Goal: Transaction & Acquisition: Purchase product/service

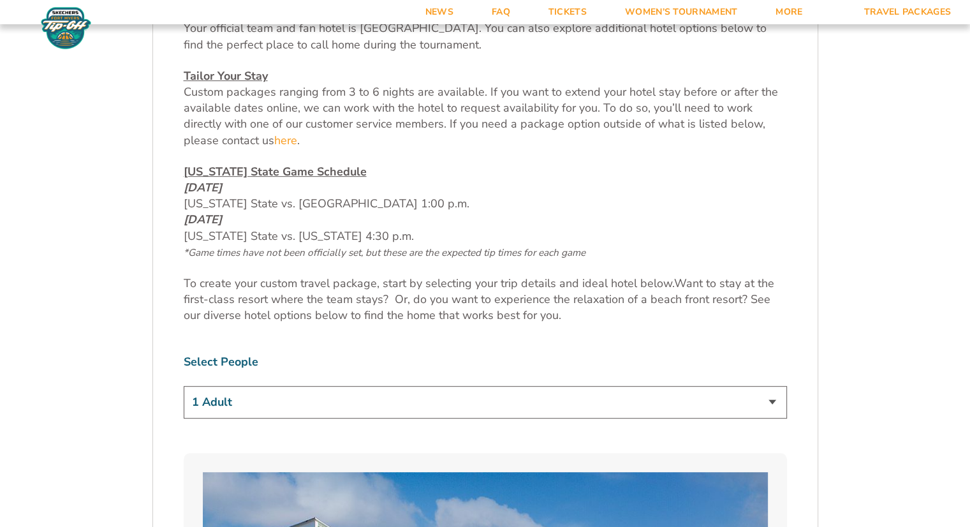
scroll to position [638, 0]
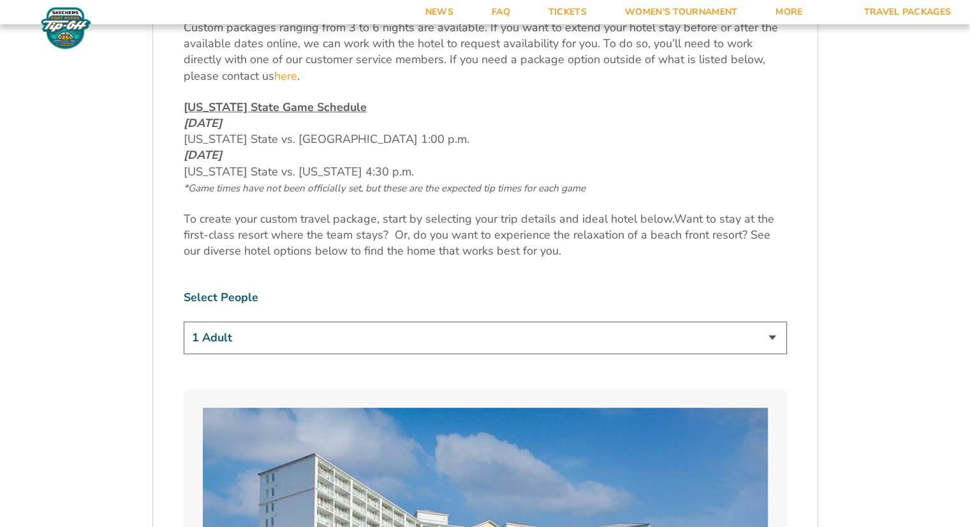
click at [278, 347] on select "1 Adult 2 Adults 3 Adults 4 Adults 2 Adults + 1 Child 2 Adults + 2 Children 2 A…" at bounding box center [485, 337] width 603 height 33
select select "2 Adults"
click at [184, 321] on select "1 Adult 2 Adults 3 Adults 4 Adults 2 Adults + 1 Child 2 Adults + 2 Children 2 A…" at bounding box center [485, 337] width 603 height 33
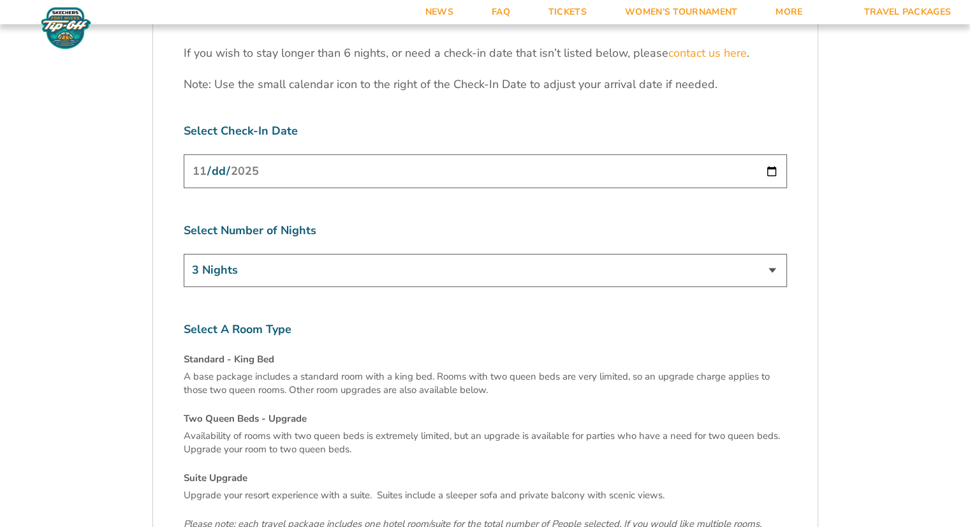
scroll to position [4144, 0]
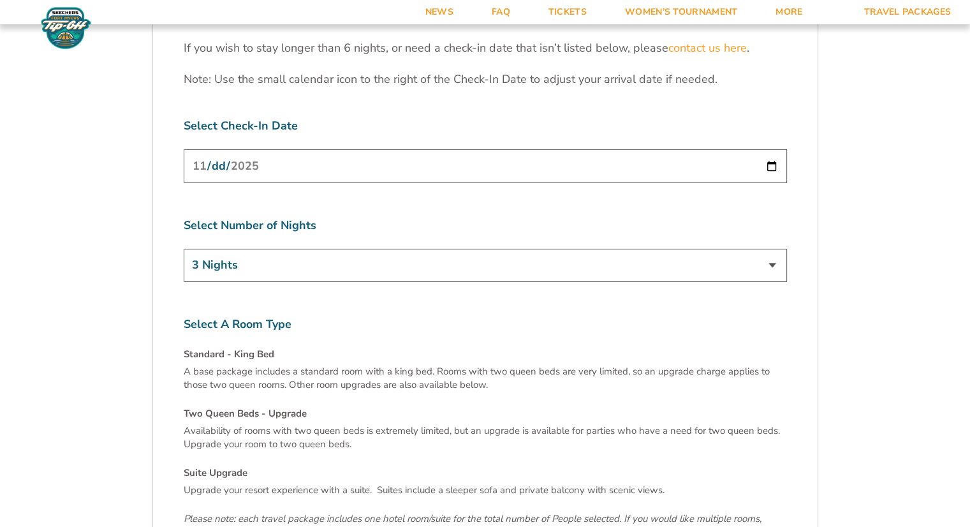
click at [319, 249] on select "3 Nights 4 Nights 5 Nights 6 Nights" at bounding box center [485, 265] width 603 height 33
select select "4 Nights"
click at [184, 249] on select "3 Nights 4 Nights 5 Nights 6 Nights" at bounding box center [485, 265] width 603 height 33
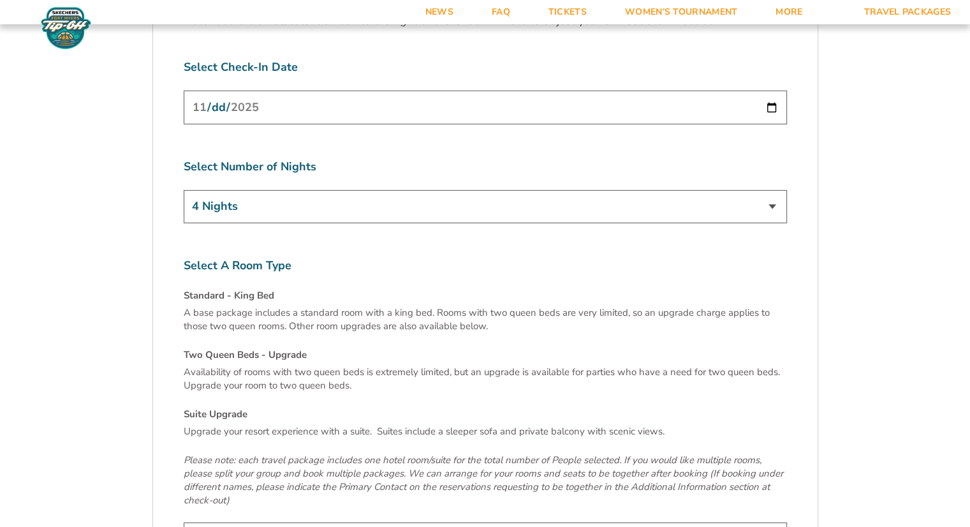
scroll to position [4399, 0]
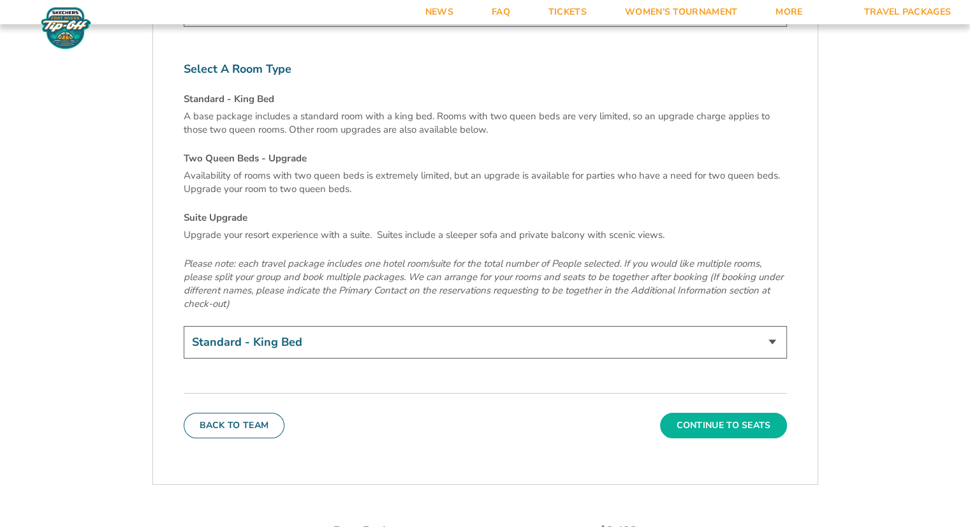
click at [710, 413] on button "Continue To Seats" at bounding box center [723, 426] width 126 height 26
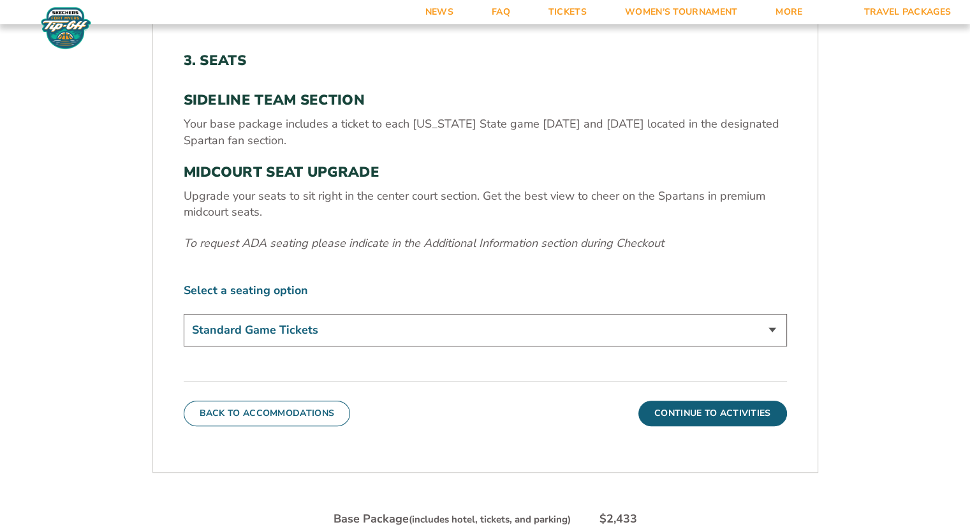
scroll to position [440, 0]
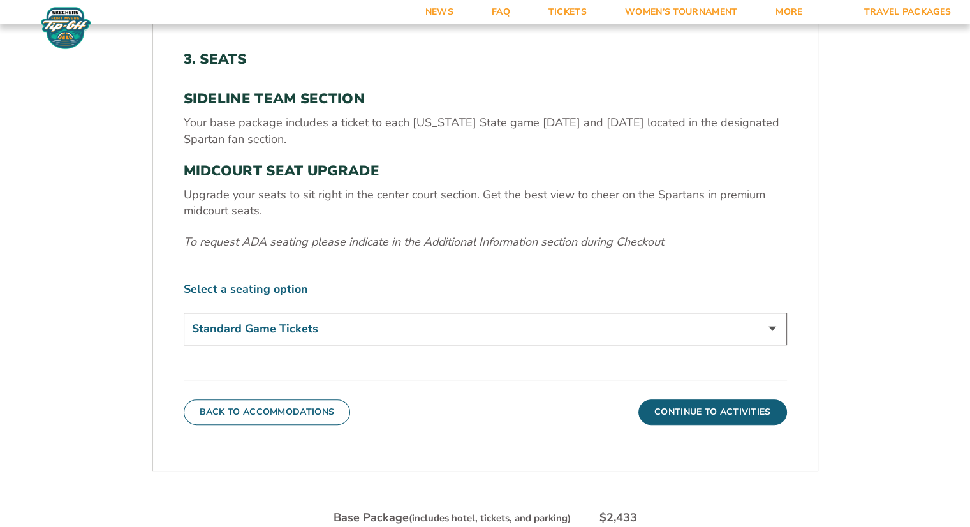
click at [479, 329] on select "Standard Game Tickets Midcourt Seat Upgrade (+$140 per person)" at bounding box center [485, 328] width 603 height 33
click at [184, 312] on select "Standard Game Tickets Midcourt Seat Upgrade (+$140 per person)" at bounding box center [485, 328] width 603 height 33
click at [676, 409] on button "Continue To Activities" at bounding box center [712, 412] width 149 height 26
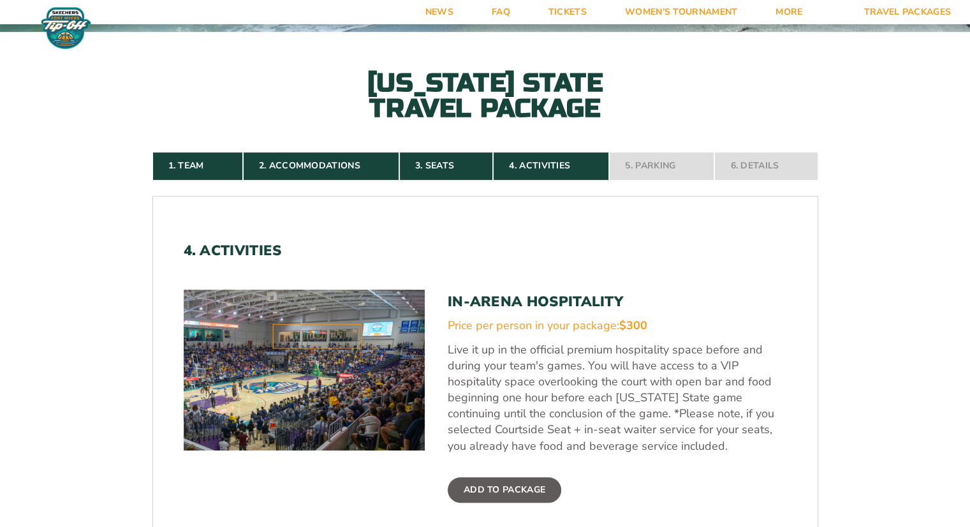
scroll to position [312, 0]
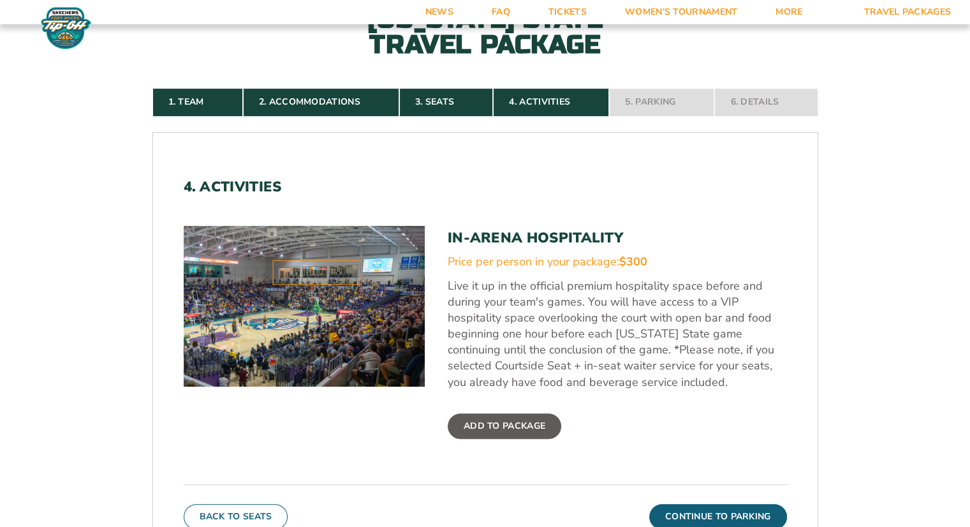
click at [536, 429] on label "Add To Package" at bounding box center [504, 426] width 113 height 26
click at [0, 0] on input "Add To Package" at bounding box center [0, 0] width 0 height 0
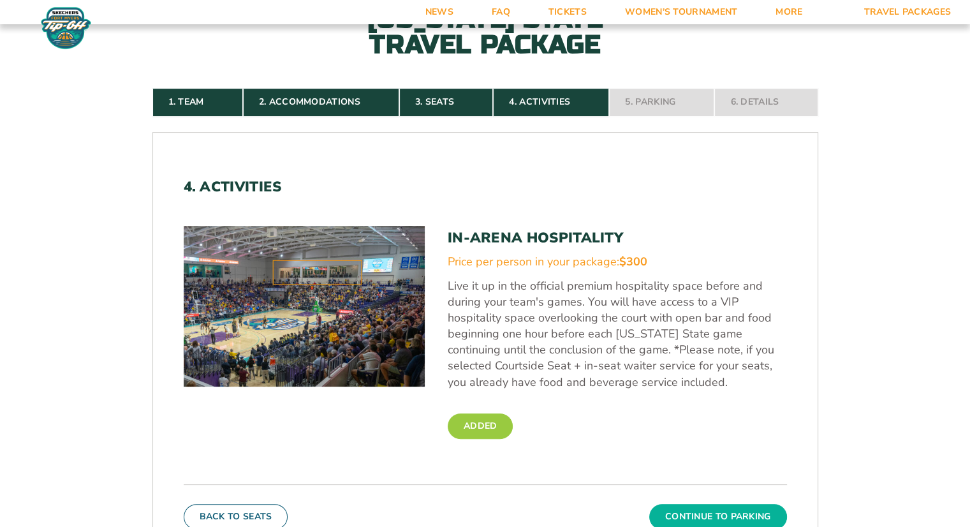
click at [744, 506] on button "Continue To Parking" at bounding box center [718, 517] width 138 height 26
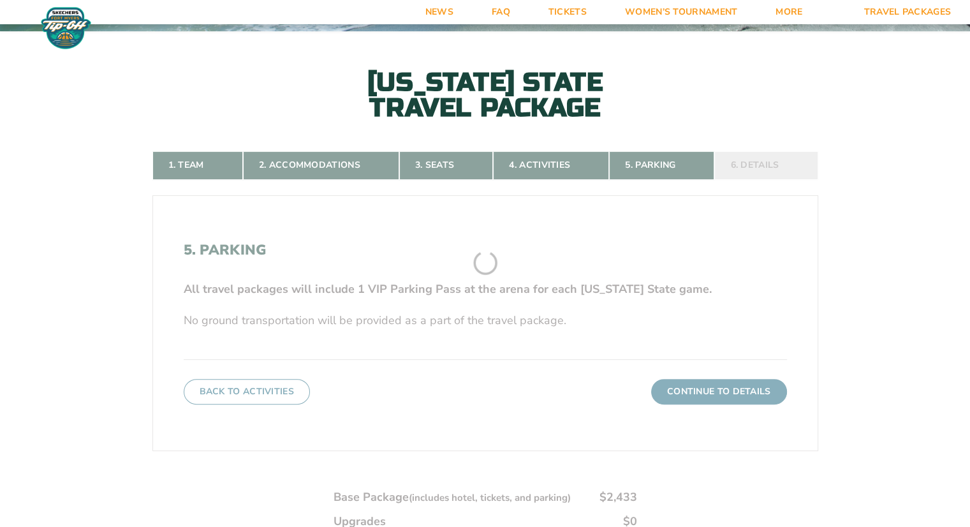
scroll to position [249, 0]
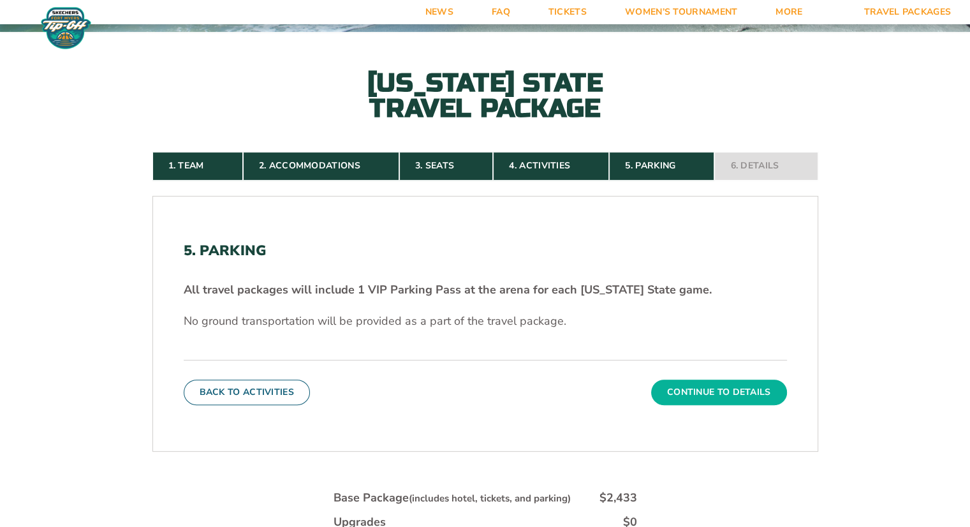
click at [745, 393] on button "Continue To Details" at bounding box center [719, 392] width 136 height 26
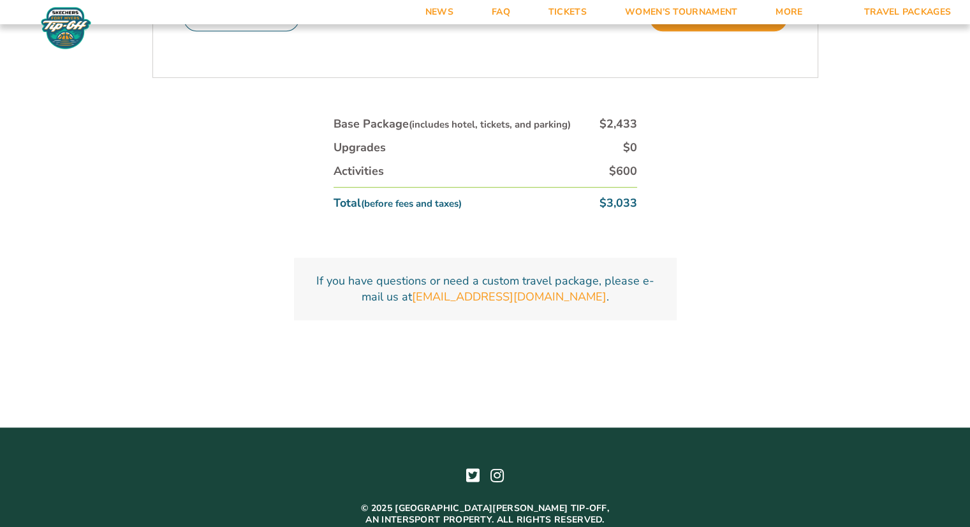
scroll to position [567, 0]
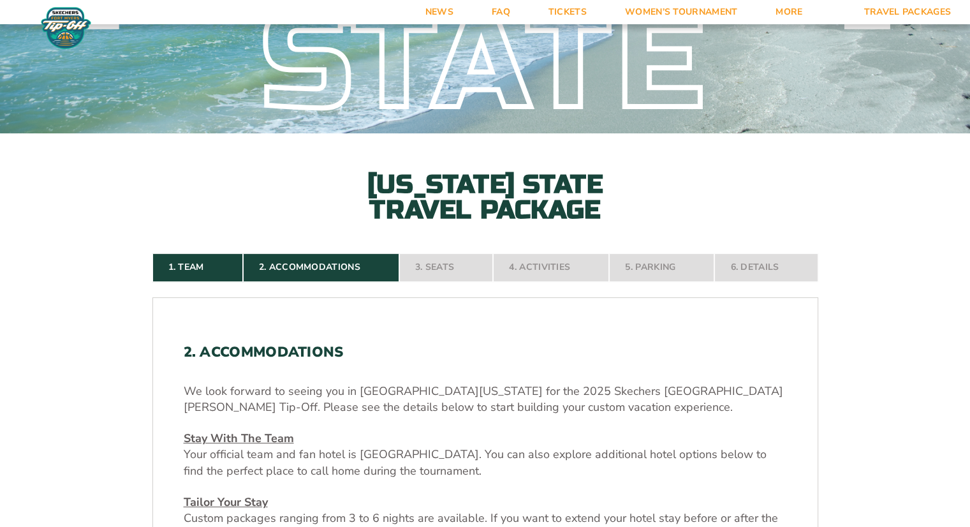
scroll to position [319, 0]
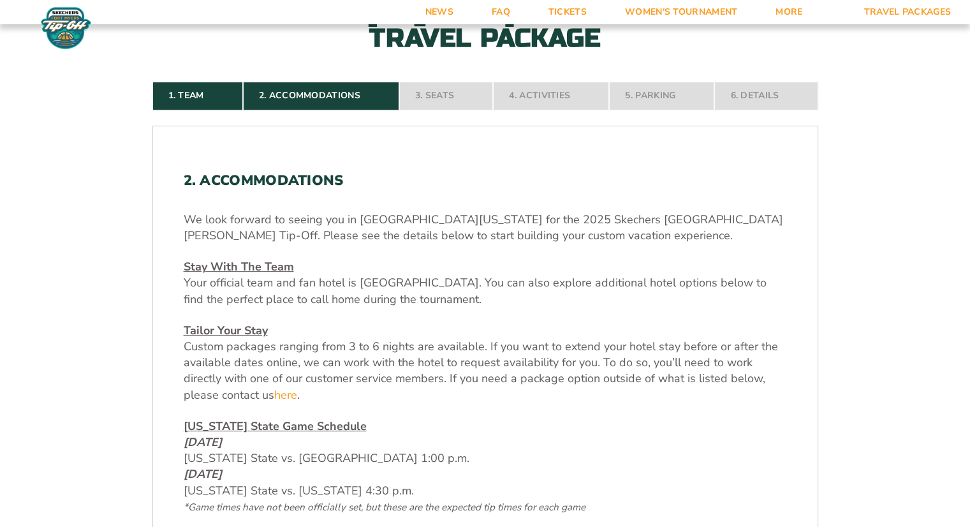
drag, startPoint x: 477, startPoint y: 379, endPoint x: 449, endPoint y: 391, distance: 30.3
click at [449, 391] on p "Tailor Your Stay Custom packages ranging from 3 to 6 nights are available. If y…" at bounding box center [485, 363] width 603 height 80
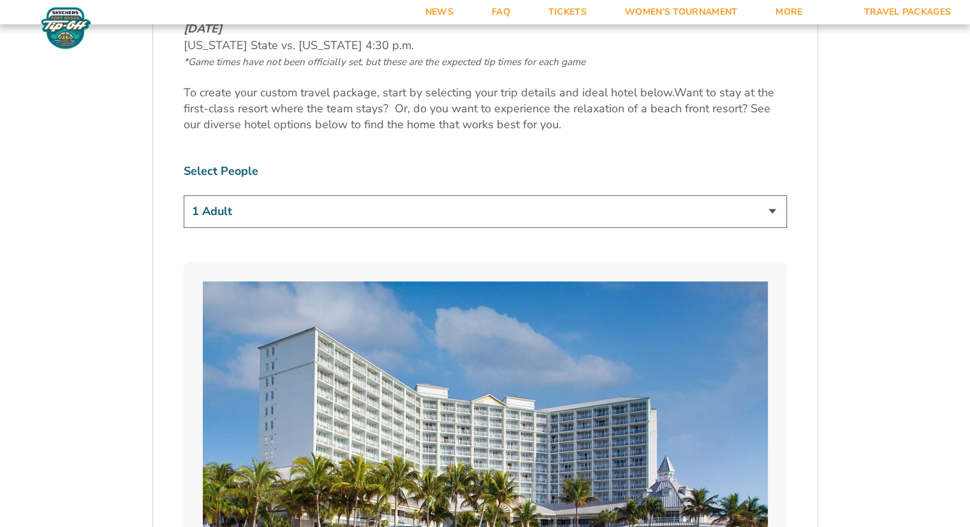
scroll to position [765, 0]
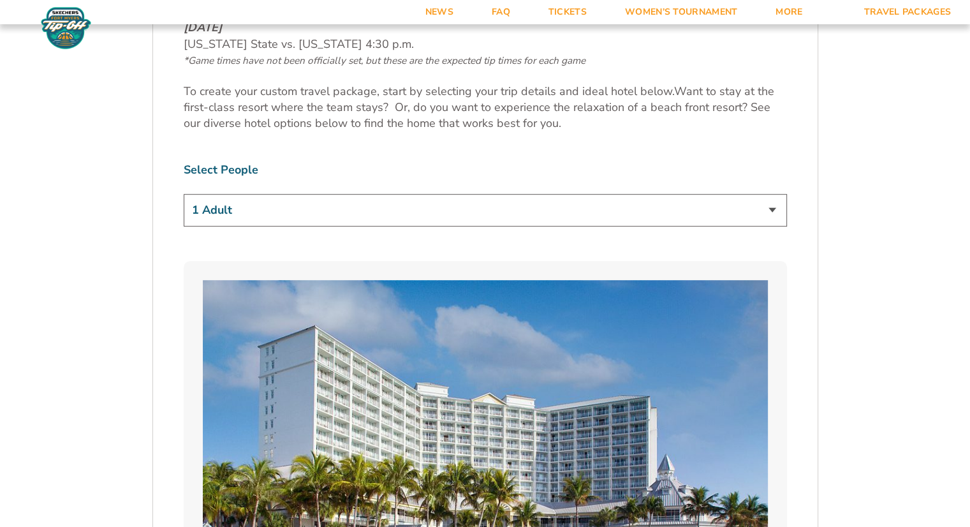
click at [490, 218] on select "1 Adult 2 Adults 3 Adults 4 Adults 2 Adults + 1 Child 2 Adults + 2 Children 2 A…" at bounding box center [485, 210] width 603 height 33
select select "2 Adults"
click at [184, 194] on select "1 Adult 2 Adults 3 Adults 4 Adults 2 Adults + 1 Child 2 Adults + 2 Children 2 A…" at bounding box center [485, 210] width 603 height 33
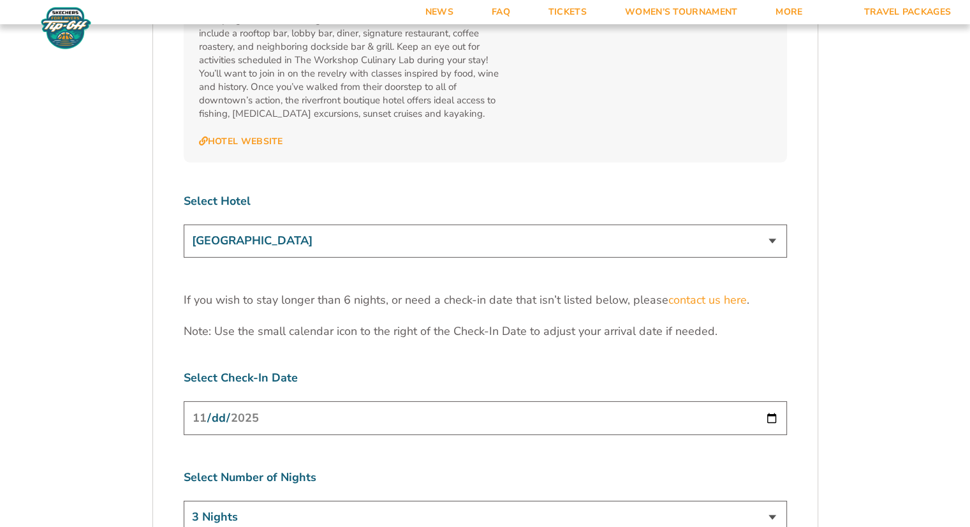
scroll to position [4080, 0]
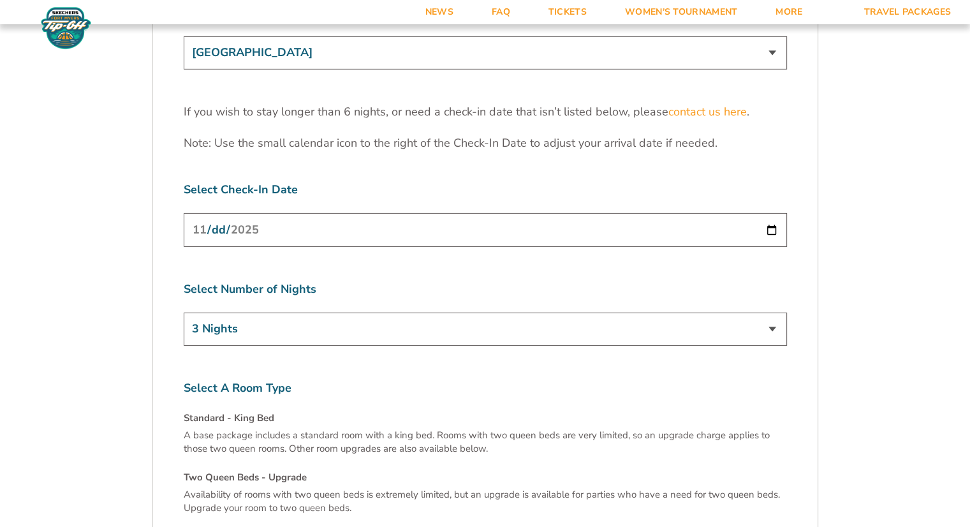
drag, startPoint x: 380, startPoint y: 270, endPoint x: 377, endPoint y: 317, distance: 46.6
click at [377, 380] on label "Select A Room Type" at bounding box center [485, 388] width 603 height 16
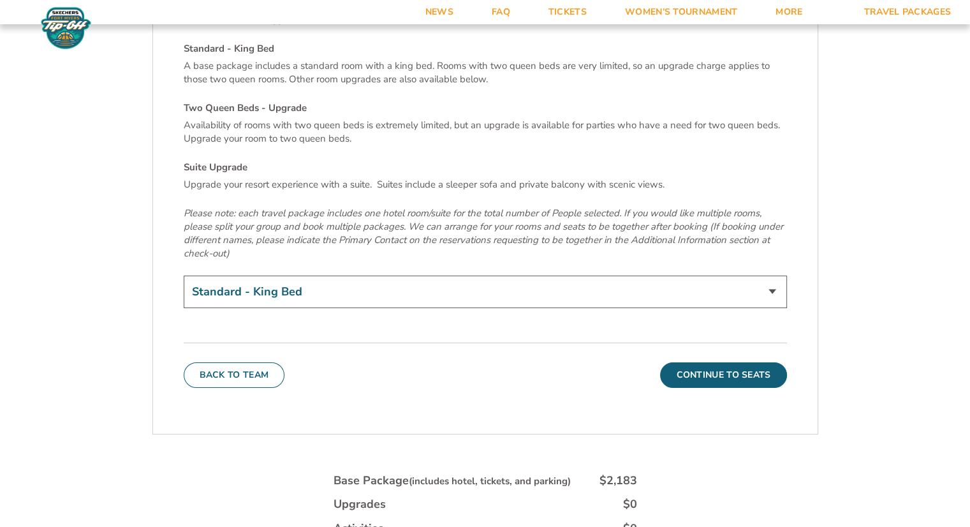
scroll to position [4463, 0]
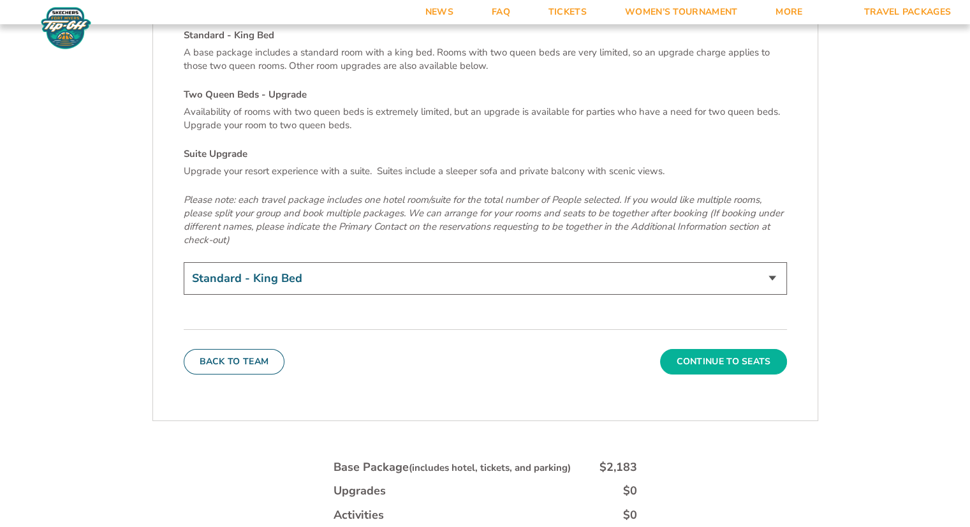
click at [707, 349] on button "Continue To Seats" at bounding box center [723, 362] width 126 height 26
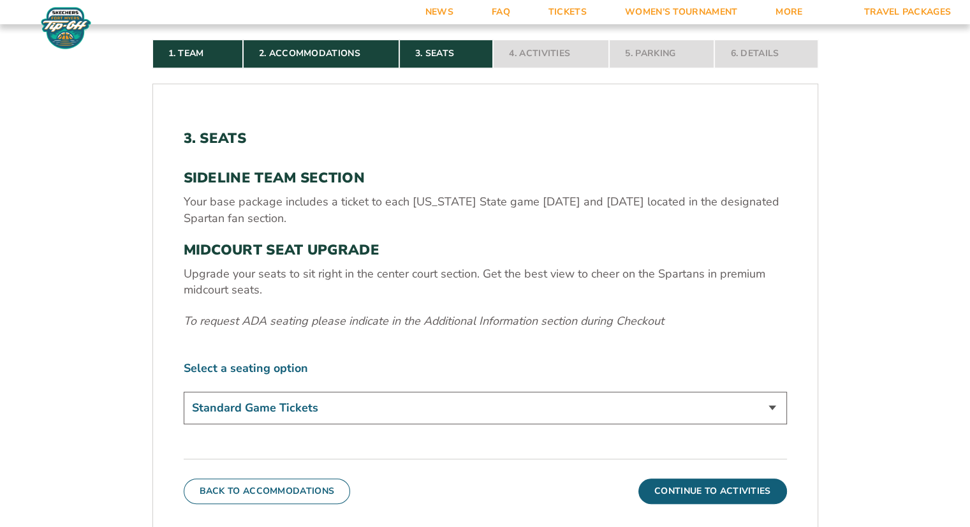
scroll to position [376, 0]
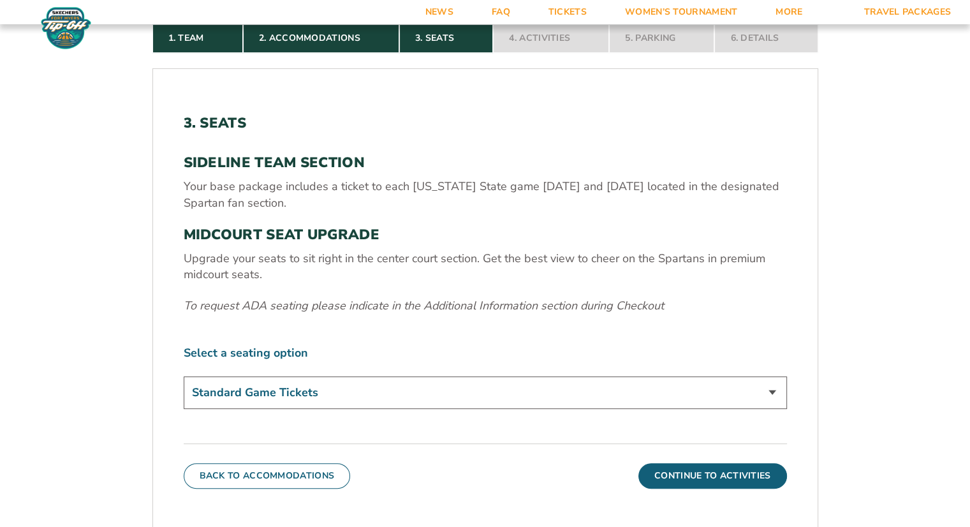
drag, startPoint x: 707, startPoint y: 290, endPoint x: 605, endPoint y: 286, distance: 102.1
click at [605, 286] on div "SIDELINE TEAM SECTION Your base package includes a ticket to each Michigan Stat…" at bounding box center [485, 234] width 603 height 160
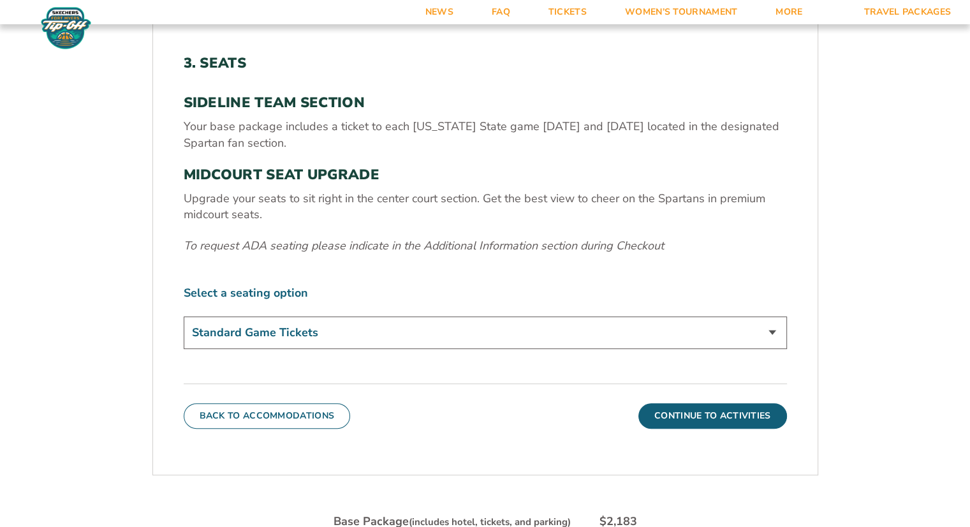
scroll to position [504, 0]
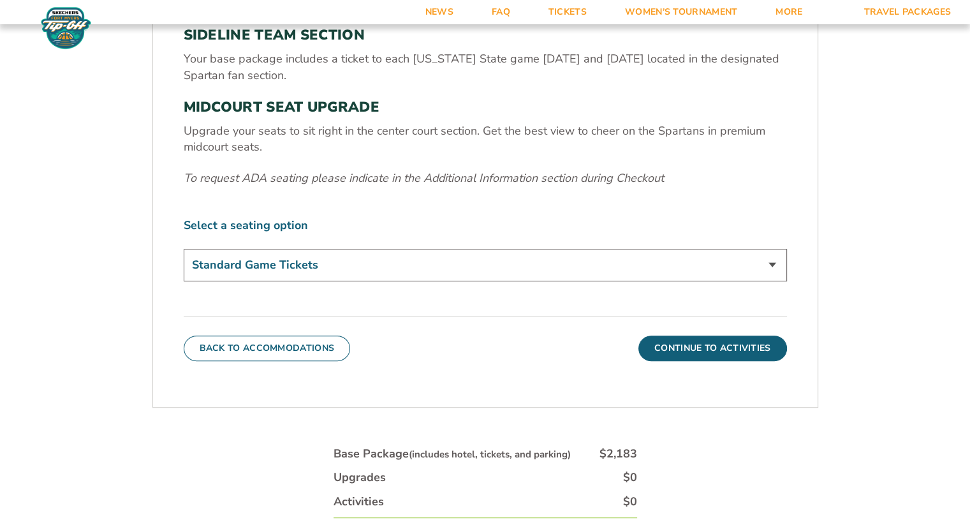
click at [468, 267] on select "Standard Game Tickets Midcourt Seat Upgrade (+$140 per person)" at bounding box center [485, 265] width 603 height 33
select select "Midcourt Seat Upgrade"
click at [184, 249] on select "Standard Game Tickets Midcourt Seat Upgrade (+$140 per person)" at bounding box center [485, 265] width 603 height 33
click at [680, 349] on button "Continue To Activities" at bounding box center [712, 348] width 149 height 26
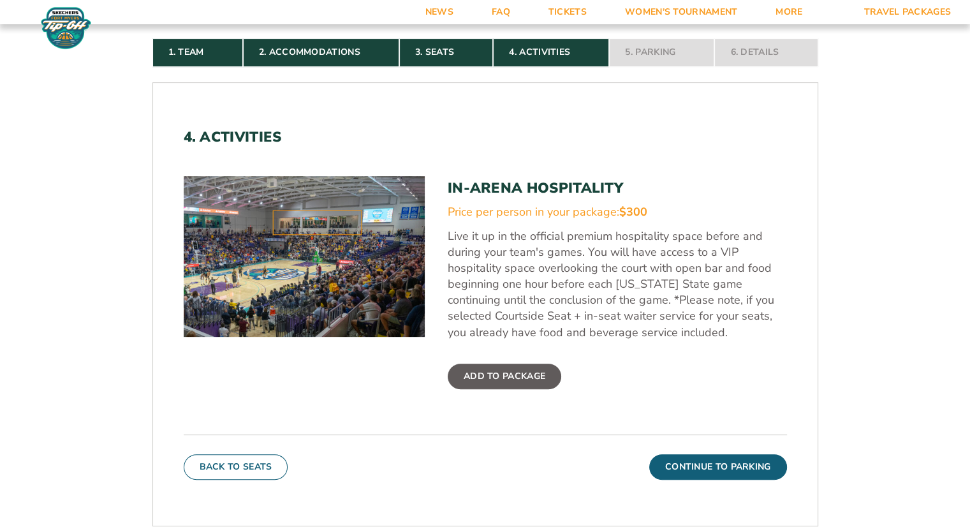
scroll to position [376, 0]
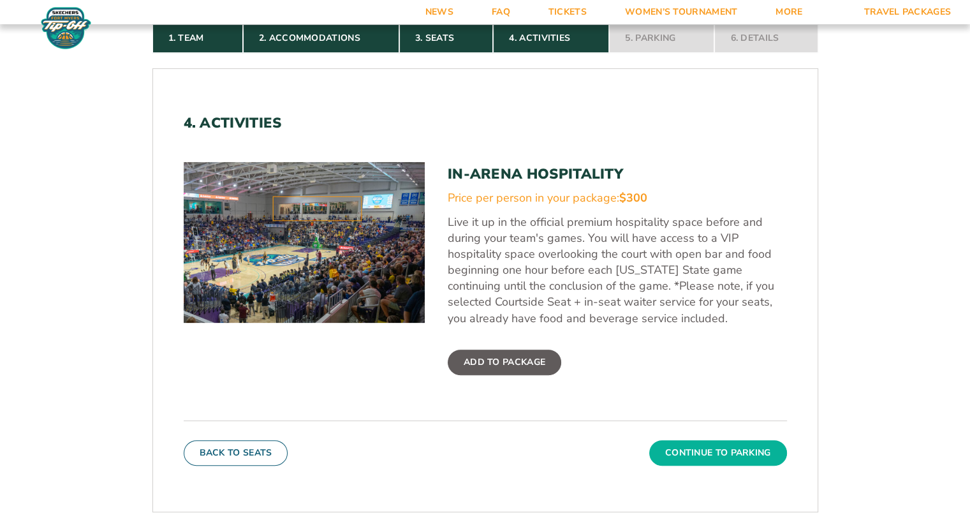
click at [754, 444] on button "Continue To Parking" at bounding box center [718, 453] width 138 height 26
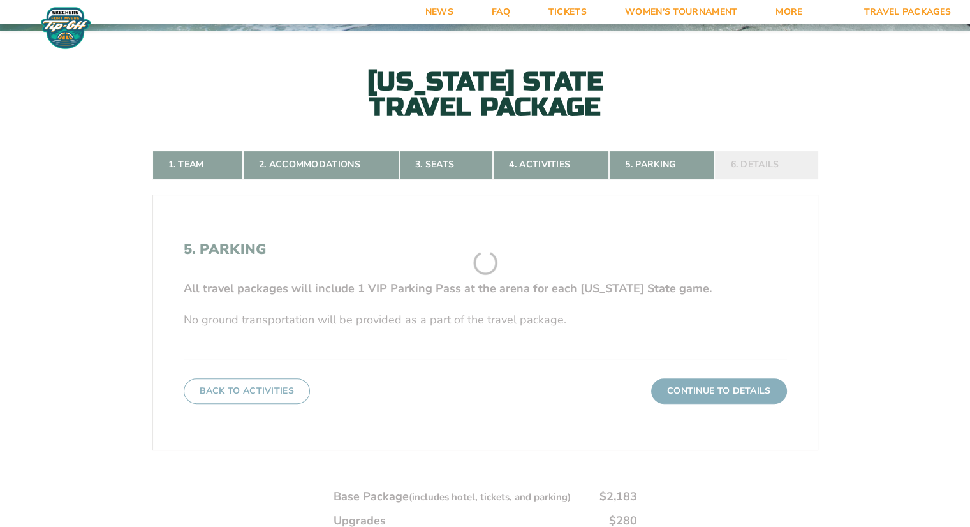
scroll to position [249, 0]
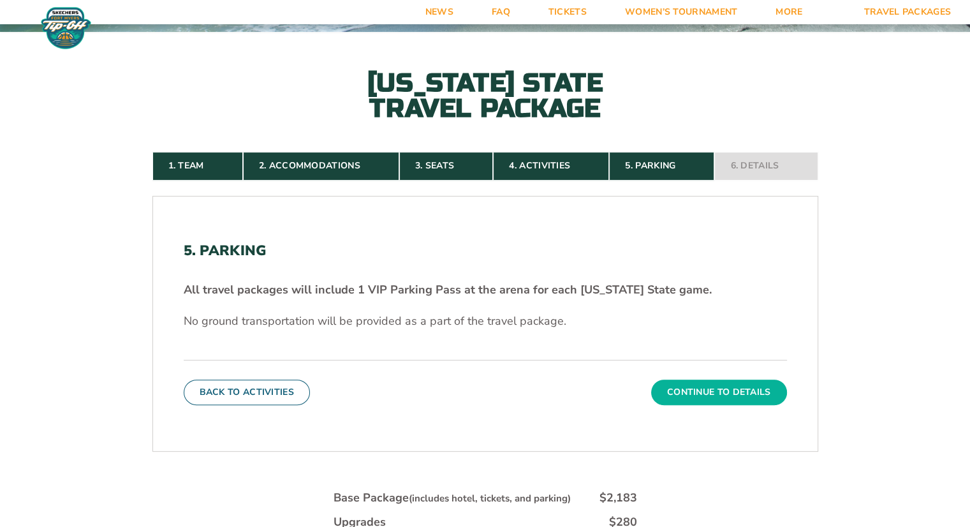
click at [712, 398] on button "Continue To Details" at bounding box center [719, 392] width 136 height 26
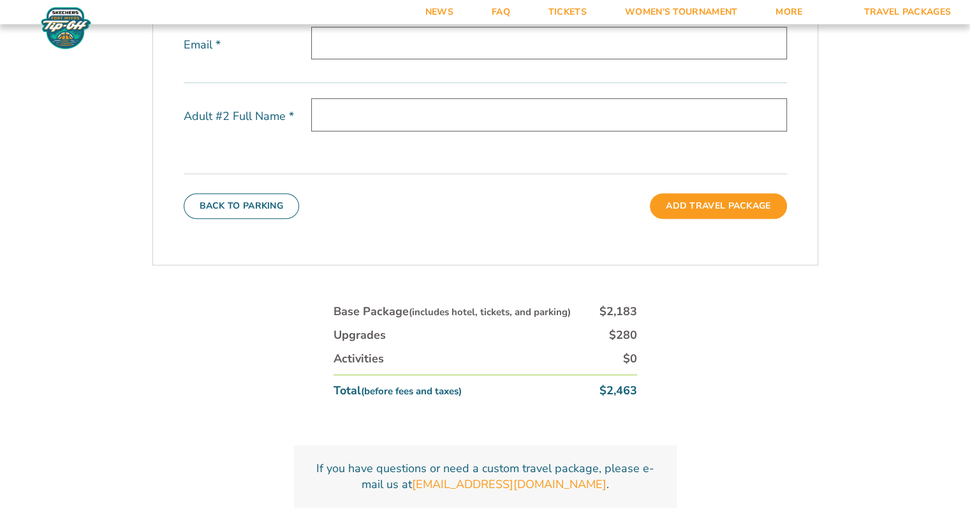
scroll to position [631, 0]
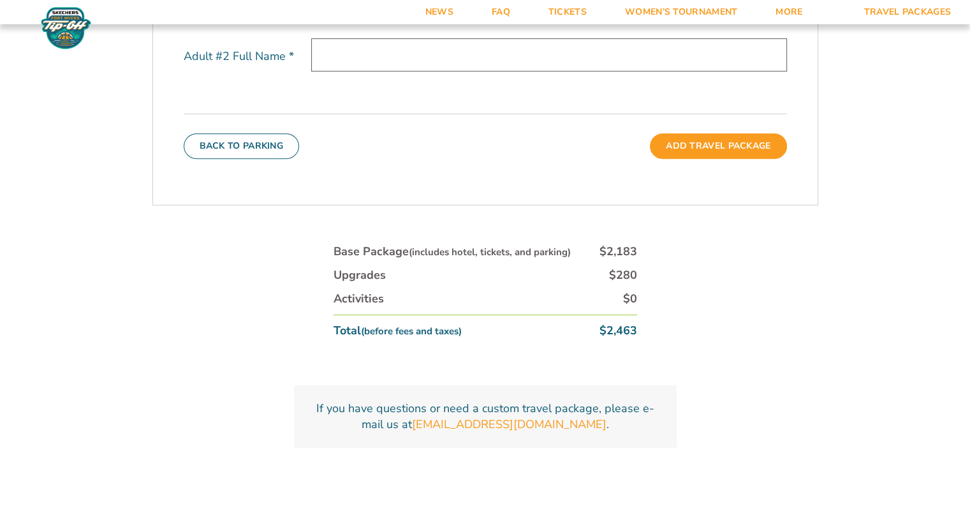
drag, startPoint x: 712, startPoint y: 394, endPoint x: 734, endPoint y: 458, distance: 68.4
click at [734, 459] on div "1. Team 2. Accommodations 3. Seats 4. Activities 5. Parking 6. Details 1. Team …" at bounding box center [485, 124] width 727 height 770
click at [556, 12] on link "Tickets" at bounding box center [567, 12] width 77 height 24
